Goal: Use online tool/utility: Use online tool/utility

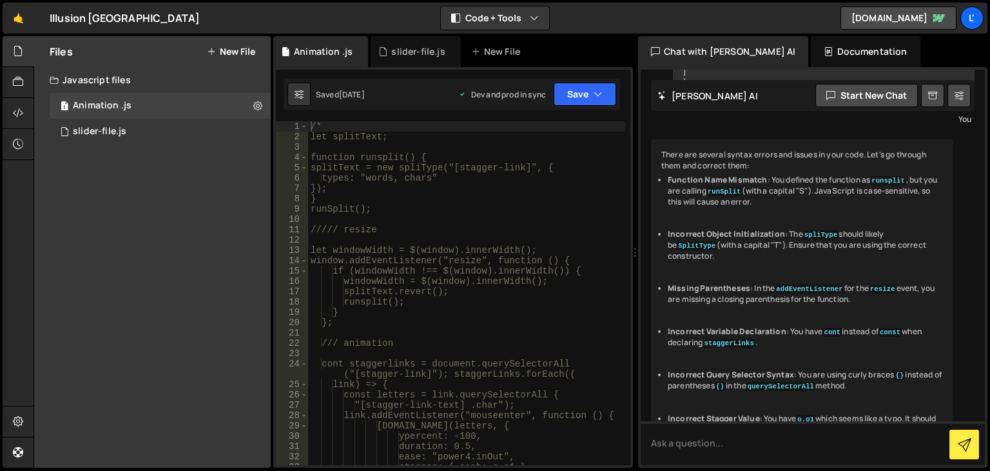
scroll to position [1182, 0]
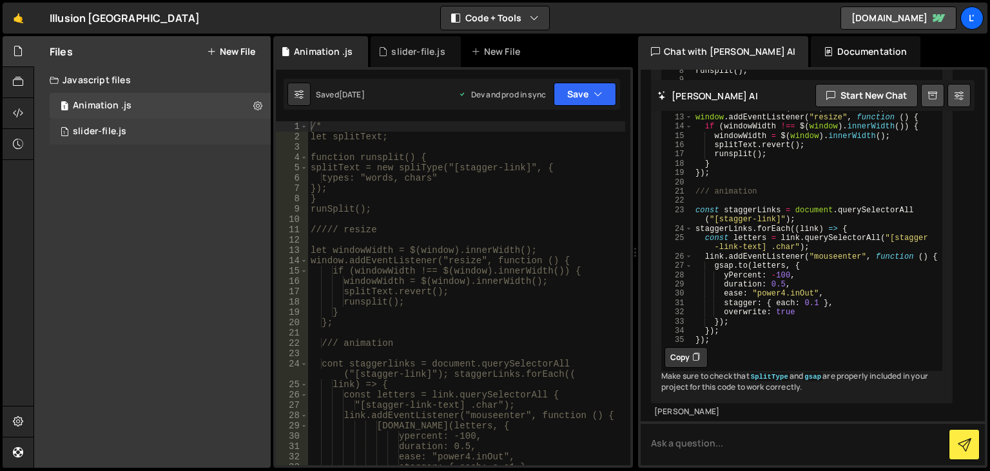
click at [131, 132] on div "1 slider-file.js 0" at bounding box center [160, 132] width 221 height 26
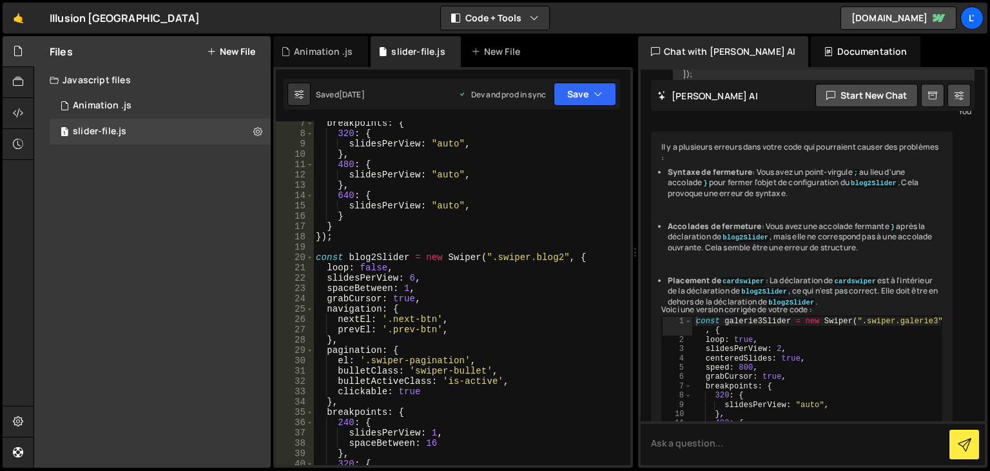
scroll to position [0, 0]
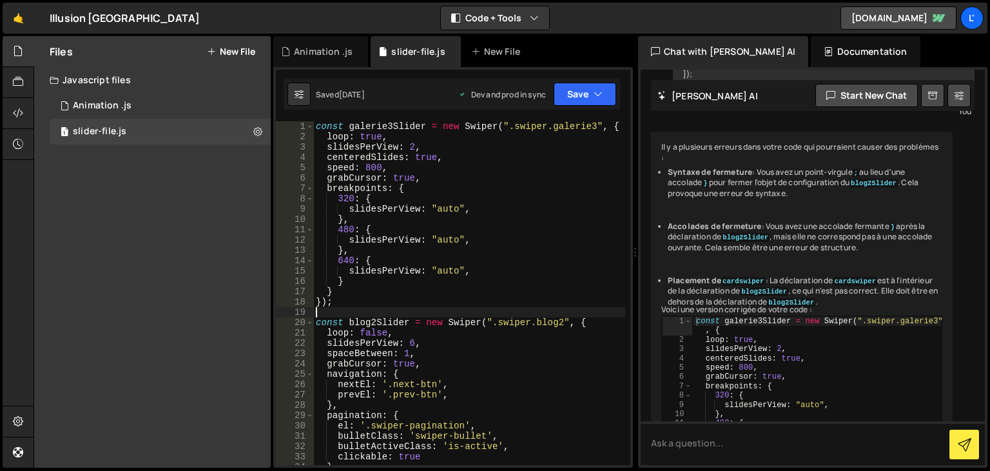
click at [415, 308] on div "const galerie3Slider = new Swiper ( ".swiper.galerie3" , { loop : true , slides…" at bounding box center [469, 303] width 312 height 364
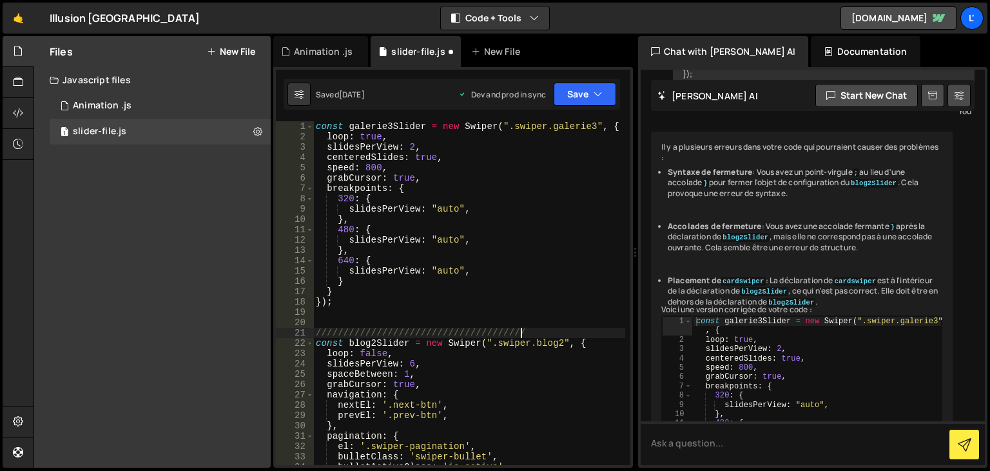
type textarea "///////////////////////////////////////////"
click at [340, 307] on div "const galerie3Slider = new Swiper ( ".swiper.galerie3" , { loop : true , slides…" at bounding box center [469, 303] width 312 height 364
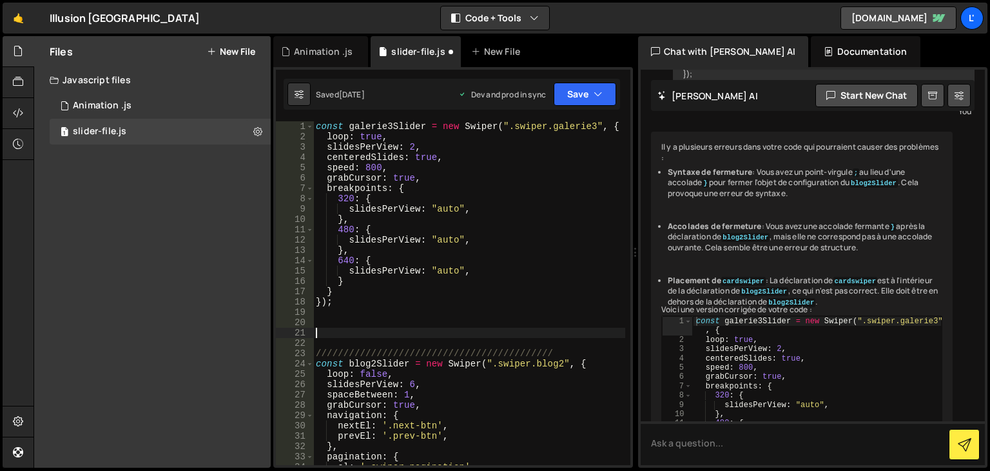
paste textarea "}"
type textarea "}"
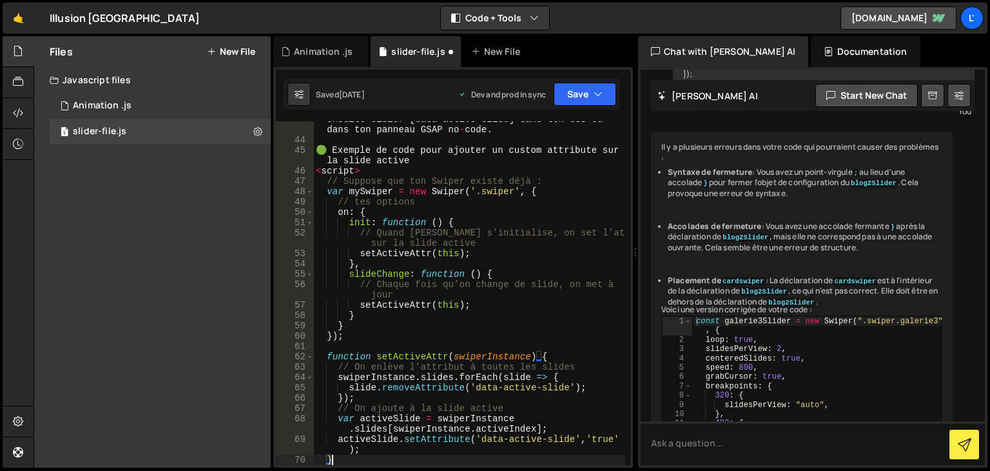
scroll to position [34, 0]
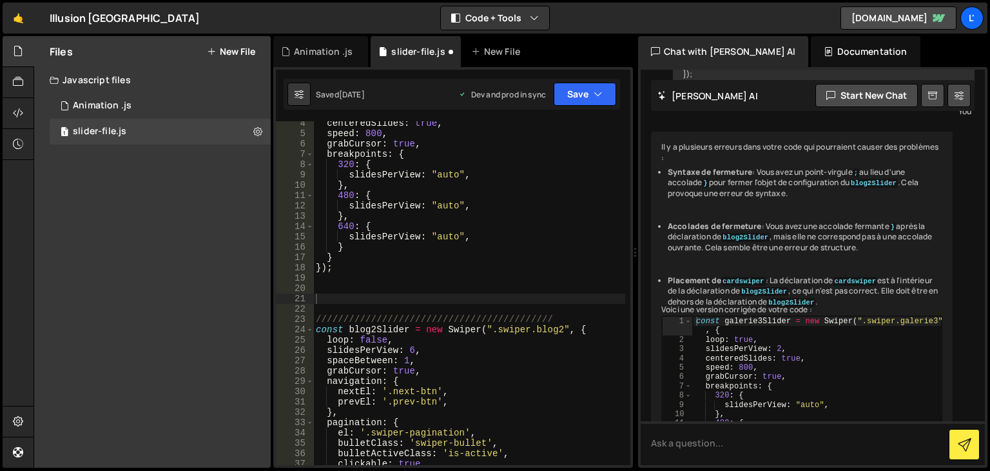
click at [404, 284] on div "centeredSlides : true , speed : 800 , grabCursor : true , breakpoints : { 320 :…" at bounding box center [469, 300] width 312 height 364
paste textarea "}"
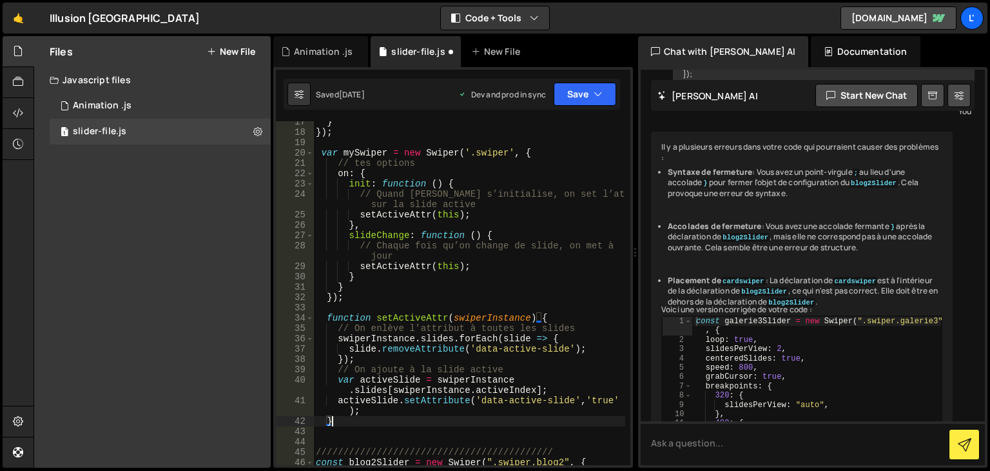
scroll to position [170, 0]
drag, startPoint x: 562, startPoint y: 349, endPoint x: 474, endPoint y: 349, distance: 88.3
click at [474, 349] on div "} }) ; var mySwiper = new Swiper ( '.swiper' , { // tes options on : { init : f…" at bounding box center [469, 299] width 312 height 364
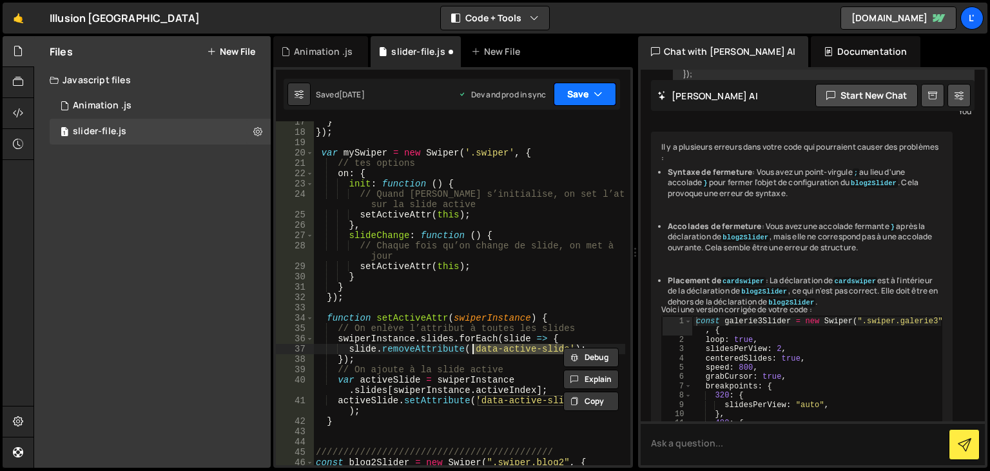
click at [580, 101] on button "Save" at bounding box center [585, 94] width 63 height 23
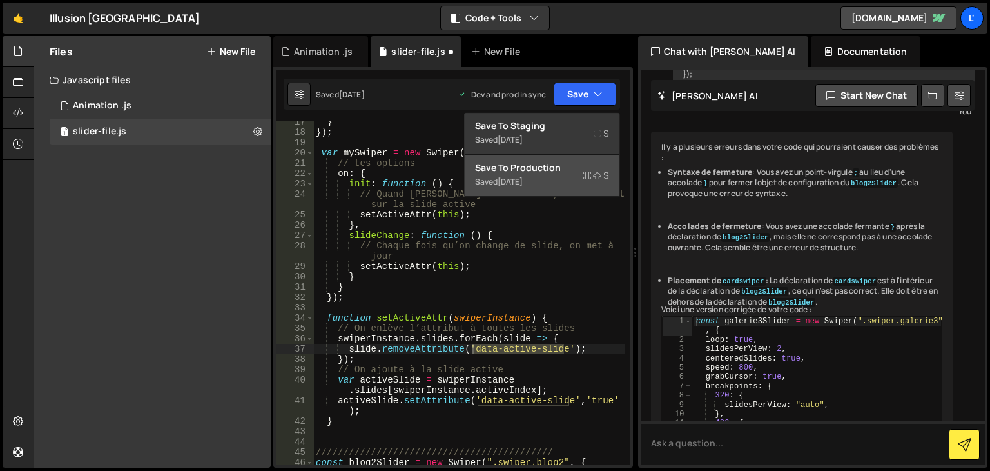
click at [565, 175] on div "Saved [DATE]" at bounding box center [542, 181] width 134 height 15
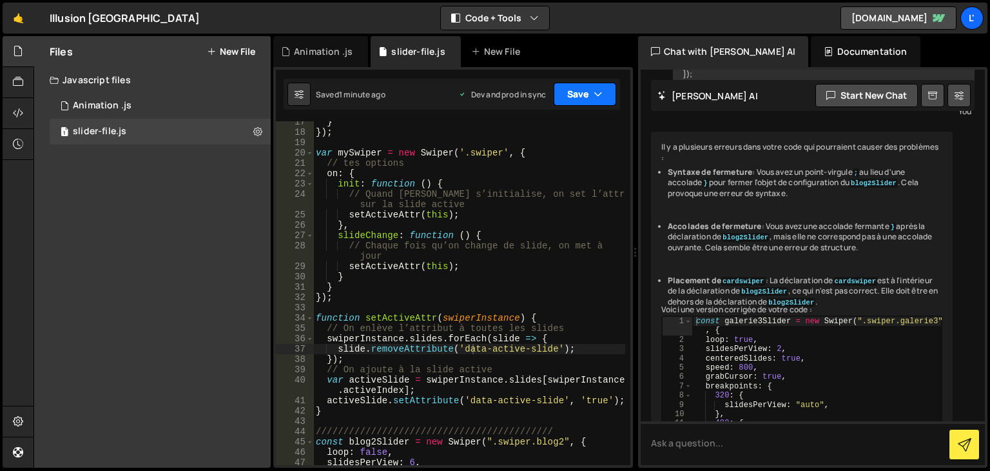
click at [590, 84] on button "Save" at bounding box center [585, 94] width 63 height 23
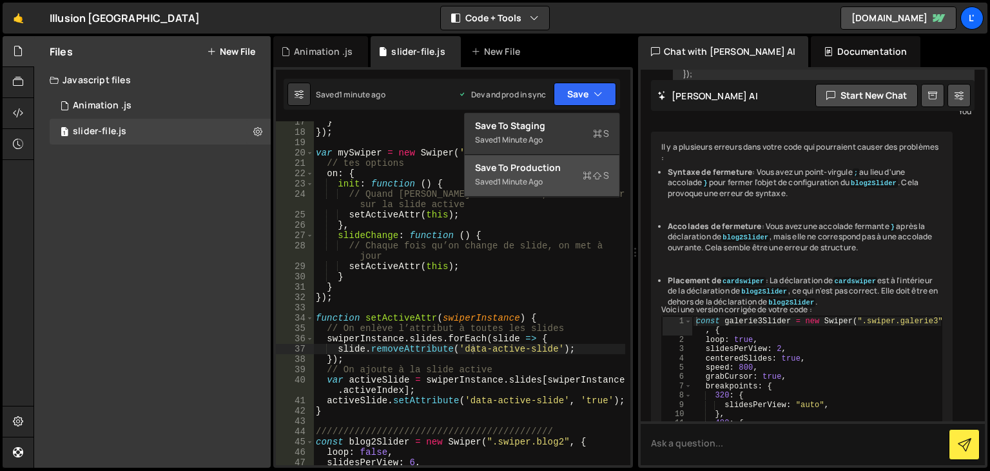
click at [582, 177] on div "Saved 1 minute ago" at bounding box center [542, 181] width 134 height 15
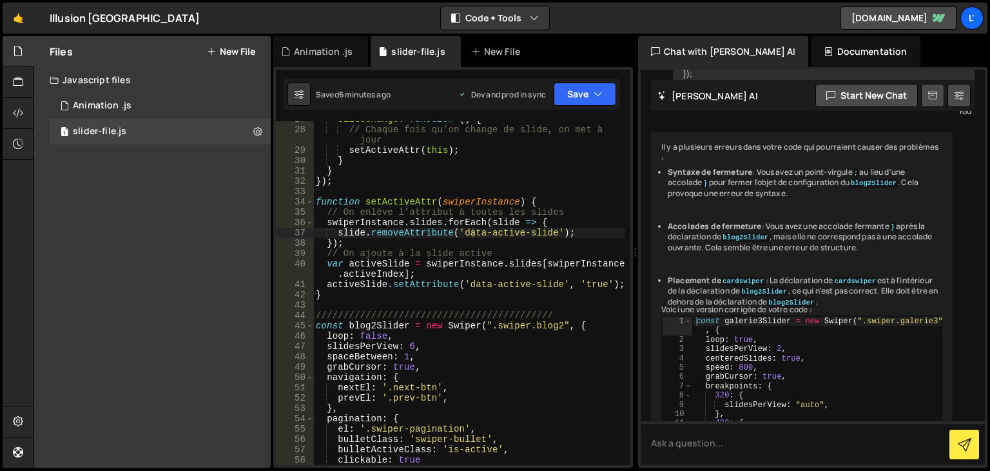
scroll to position [247, 0]
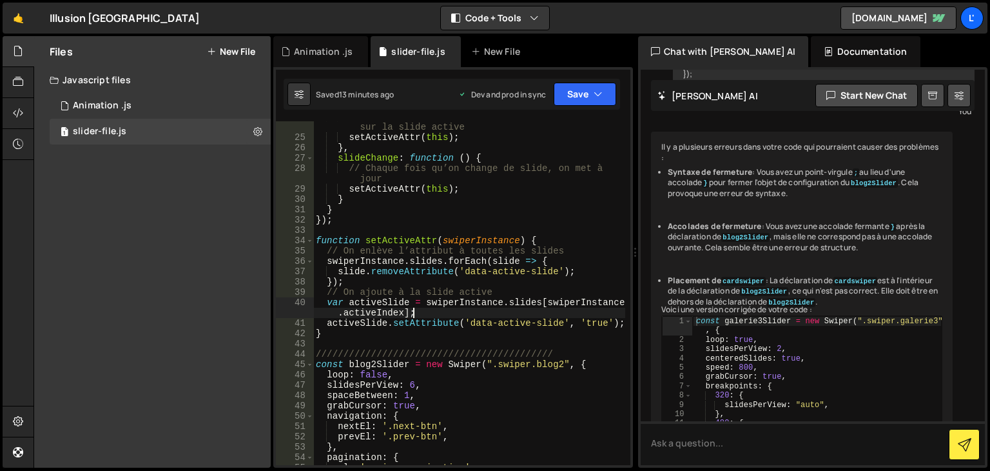
click at [481, 313] on div "// Quand Swiper s’initialise, on set l’attribut sur la slide active setActiveAt…" at bounding box center [469, 299] width 312 height 375
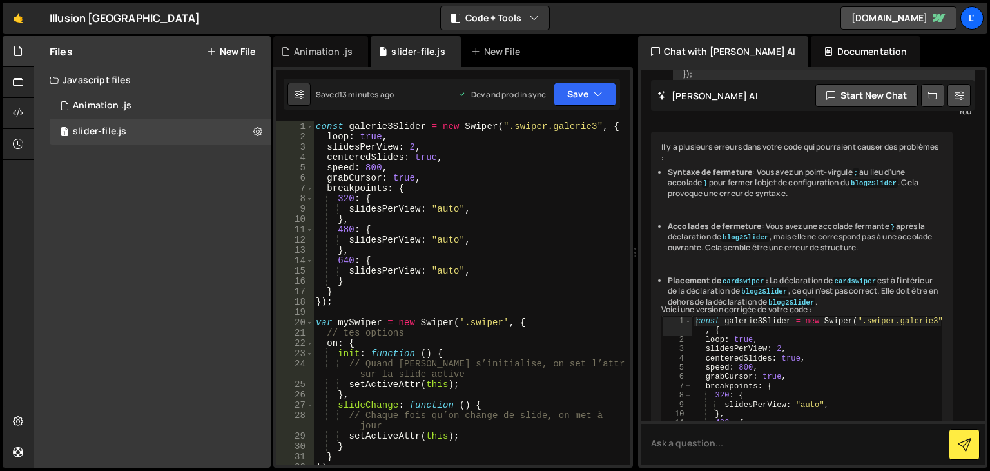
scroll to position [0, 0]
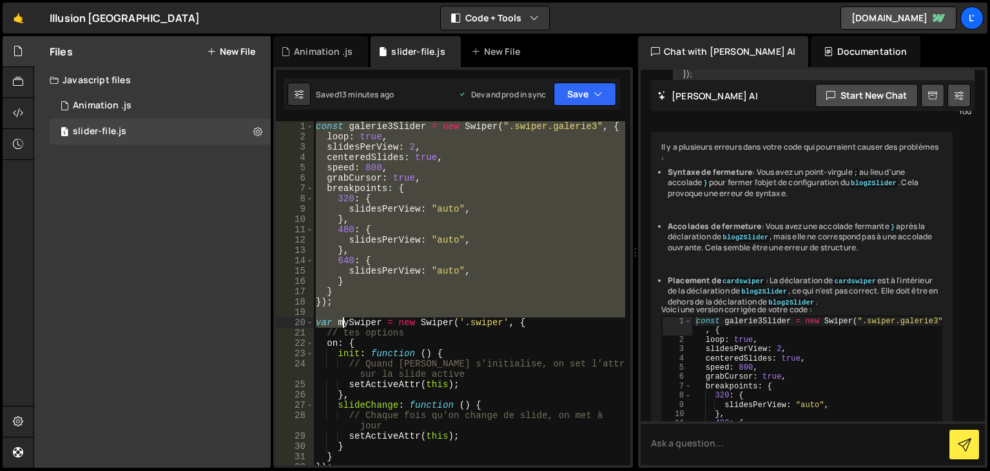
drag, startPoint x: 315, startPoint y: 128, endPoint x: 344, endPoint y: 235, distance: 111.1
click at [344, 235] on div "const galerie3Slider = new Swiper ( ".swiper.galerie3" , { loop : true , slides…" at bounding box center [469, 303] width 312 height 364
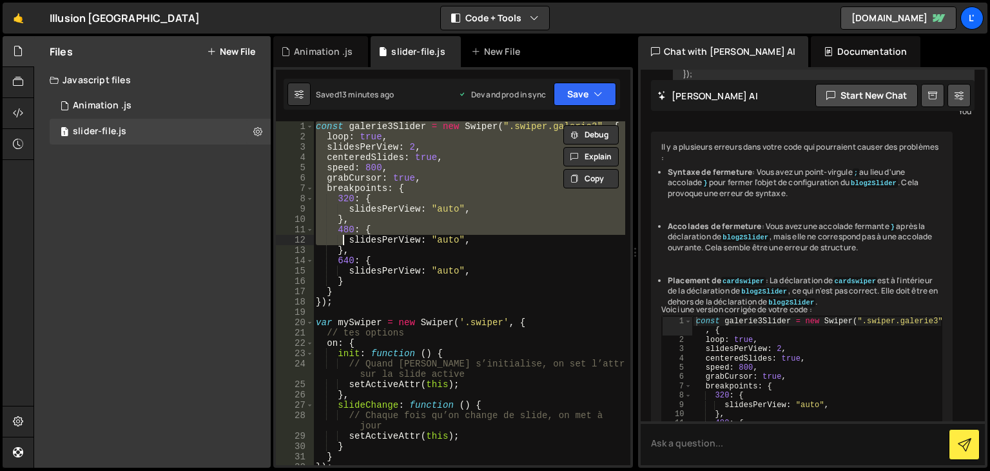
click at [342, 335] on div "const galerie3Slider = new Swiper ( ".swiper.galerie3" , { loop : true , slides…" at bounding box center [469, 303] width 312 height 364
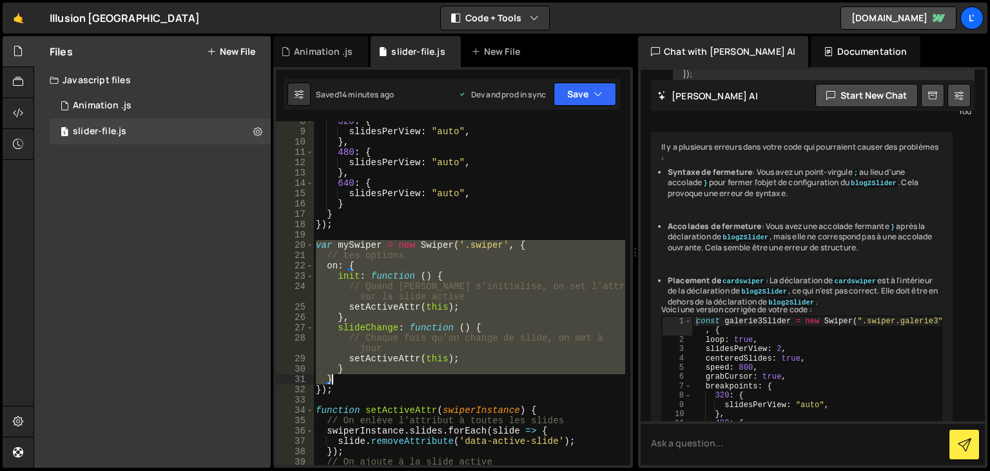
scroll to position [116, 0]
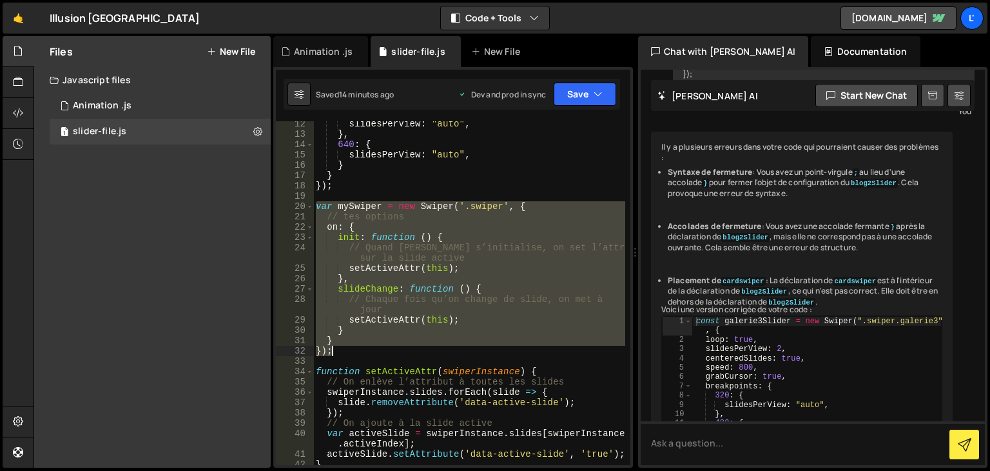
drag, startPoint x: 315, startPoint y: 321, endPoint x: 343, endPoint y: 351, distance: 41.0
click at [343, 351] on div "slidesPerView : "auto" , } , 640 : { slidesPerView : "auto" , } } }) ; var mySw…" at bounding box center [469, 301] width 312 height 364
click at [353, 346] on div "slidesPerView : "auto" , } , 640 : { slidesPerView : "auto" , } } }) ; var mySw…" at bounding box center [469, 293] width 312 height 344
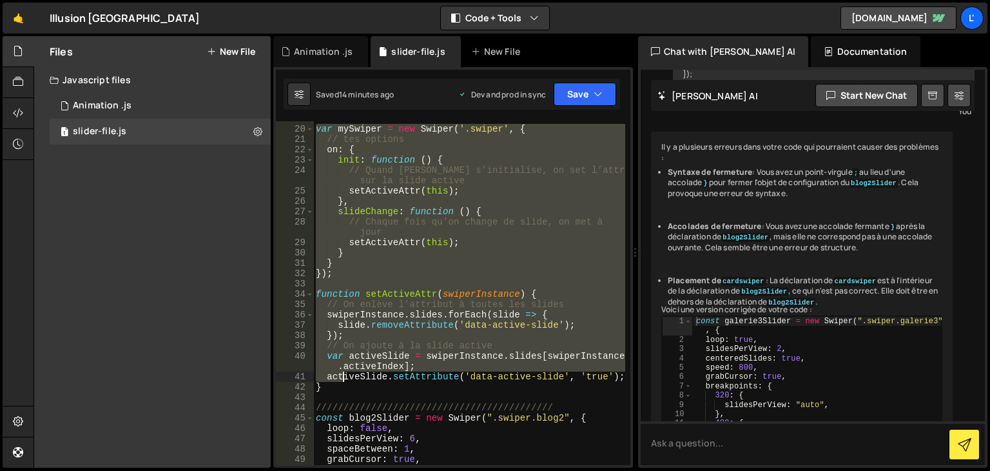
scroll to position [193, 0]
drag, startPoint x: 315, startPoint y: 207, endPoint x: 341, endPoint y: 388, distance: 183.1
click at [341, 388] on div "var mySwiper = new Swiper ( '.swiper' , { // tes options on : { init : function…" at bounding box center [469, 295] width 312 height 364
type textarea "activeSlide.setAttribute('data-active-slide', 'true'); }"
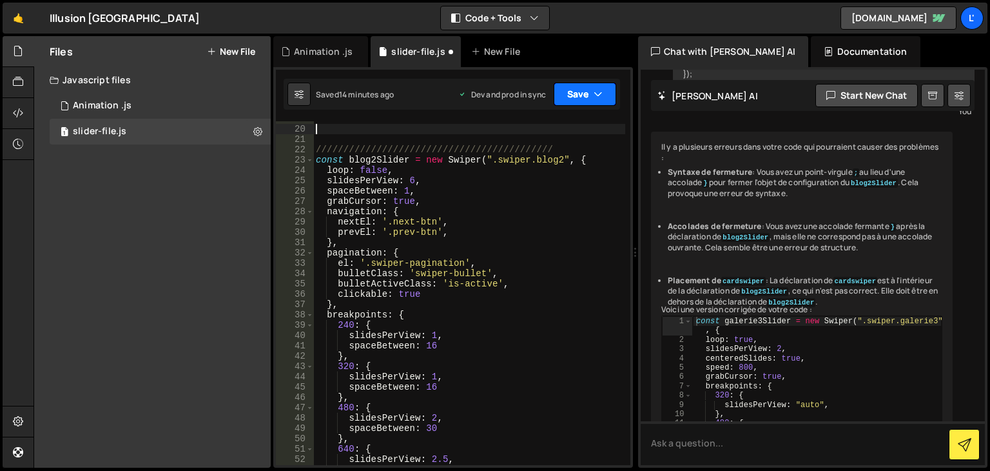
click at [578, 105] on button "Save" at bounding box center [585, 94] width 63 height 23
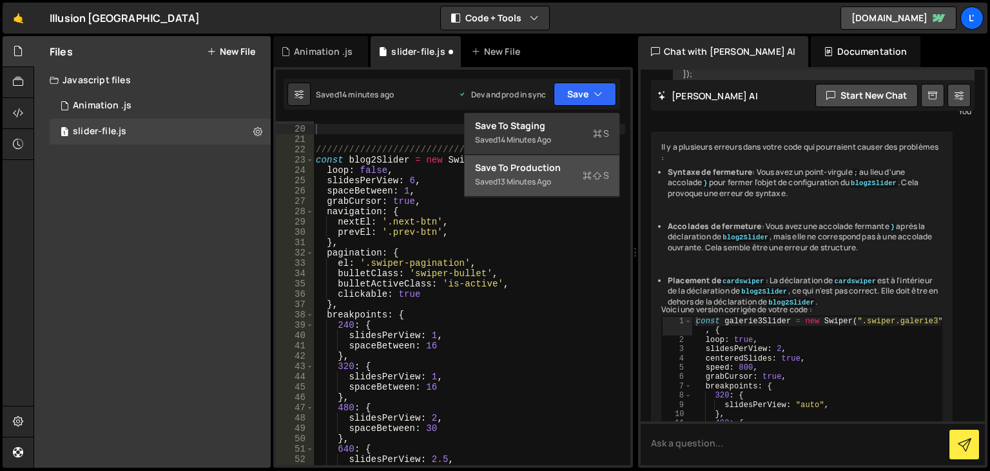
drag, startPoint x: 565, startPoint y: 171, endPoint x: 496, endPoint y: 100, distance: 98.9
click at [564, 171] on div "Save to Production S" at bounding box center [542, 167] width 134 height 13
